Goal: Find specific page/section: Find specific page/section

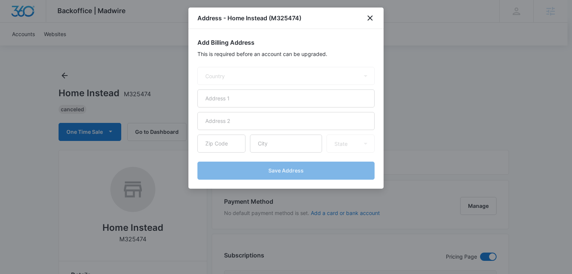
select select "US"
click at [371, 18] on icon "close" at bounding box center [372, 18] width 9 height 9
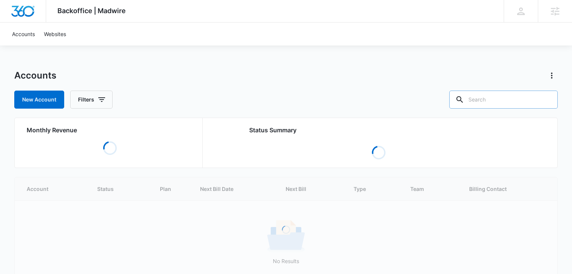
click at [499, 102] on input "text" at bounding box center [503, 99] width 109 height 18
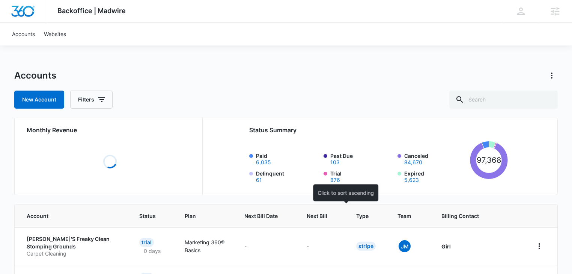
click at [327, 216] on span "Next Bill" at bounding box center [317, 216] width 21 height 8
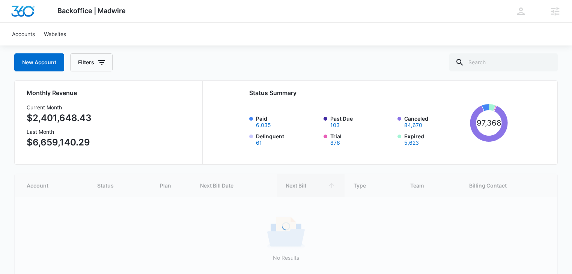
scroll to position [77, 0]
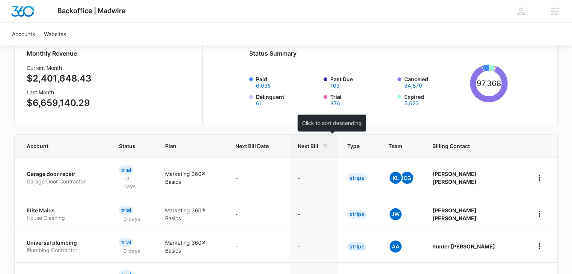
click at [318, 149] on span "Next Bill" at bounding box center [308, 146] width 21 height 8
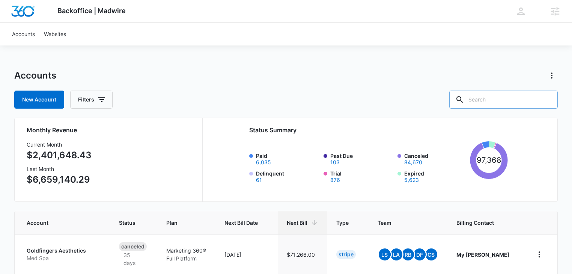
click at [488, 102] on input "text" at bounding box center [503, 99] width 109 height 18
type input "home instead"
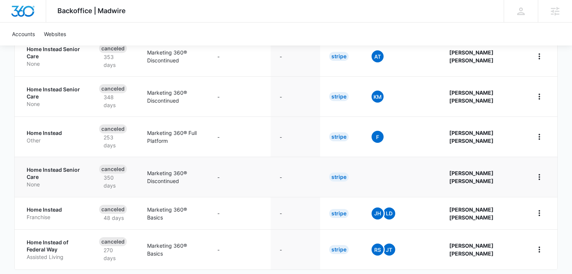
scroll to position [80, 0]
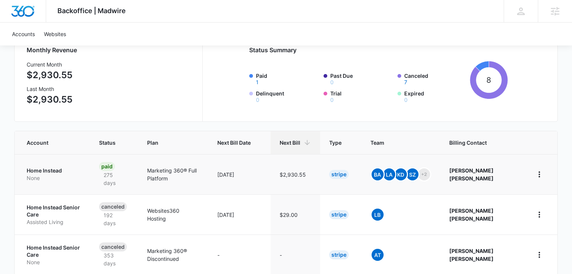
click at [45, 173] on p "Home Instead" at bounding box center [54, 171] width 54 height 8
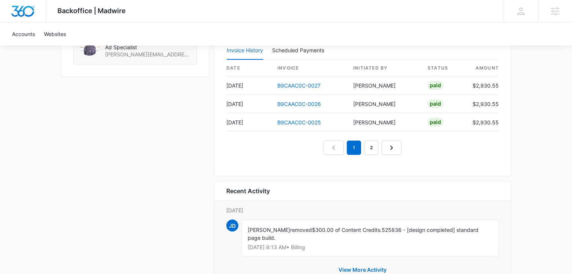
scroll to position [758, 0]
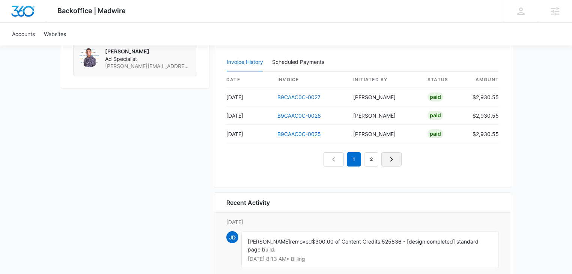
click at [391, 155] on icon "Next Page" at bounding box center [391, 159] width 9 height 9
click at [394, 155] on link "Next Page" at bounding box center [400, 159] width 20 height 14
click at [410, 157] on icon "Next Page" at bounding box center [408, 159] width 9 height 9
click at [410, 155] on link "Next Page" at bounding box center [417, 159] width 20 height 14
click at [422, 160] on icon "Next Page" at bounding box center [426, 159] width 9 height 9
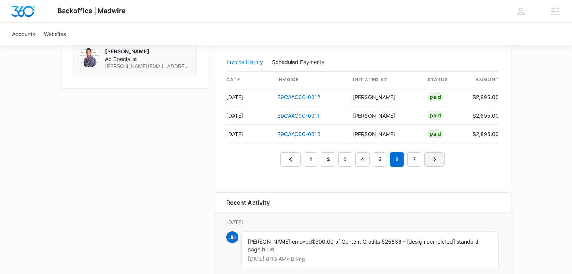
click at [436, 158] on icon "Next Page" at bounding box center [434, 159] width 9 height 9
click at [441, 157] on icon "Next Page" at bounding box center [443, 159] width 9 height 9
click at [443, 155] on icon "Next Page" at bounding box center [443, 159] width 9 height 9
click at [445, 158] on nav "1 … 4 5 6 7 8 9" at bounding box center [362, 159] width 182 height 14
click at [285, 159] on icon "Previous Page" at bounding box center [281, 159] width 9 height 9
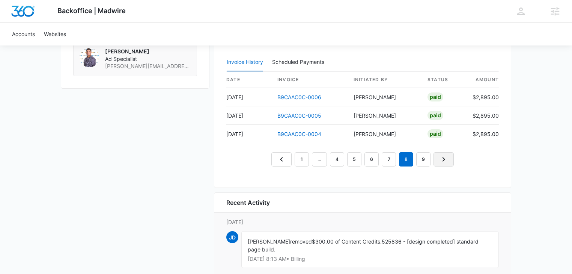
click at [446, 156] on icon "Next Page" at bounding box center [443, 159] width 9 height 9
click at [301, 158] on link "1" at bounding box center [302, 159] width 14 height 14
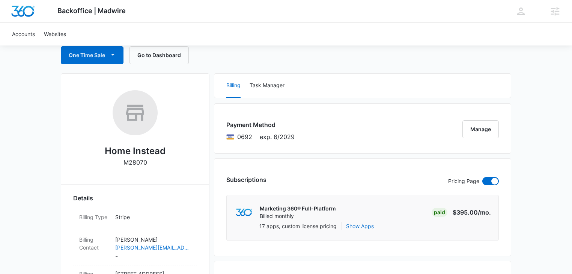
scroll to position [0, 0]
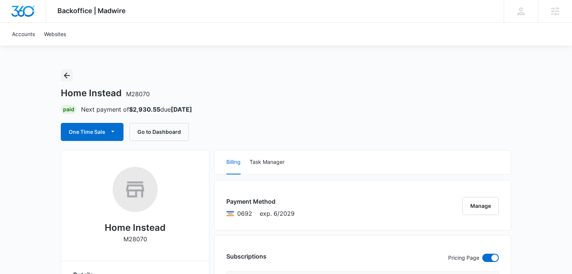
click at [69, 76] on icon "Back" at bounding box center [66, 75] width 9 height 9
